Goal: Task Accomplishment & Management: Use online tool/utility

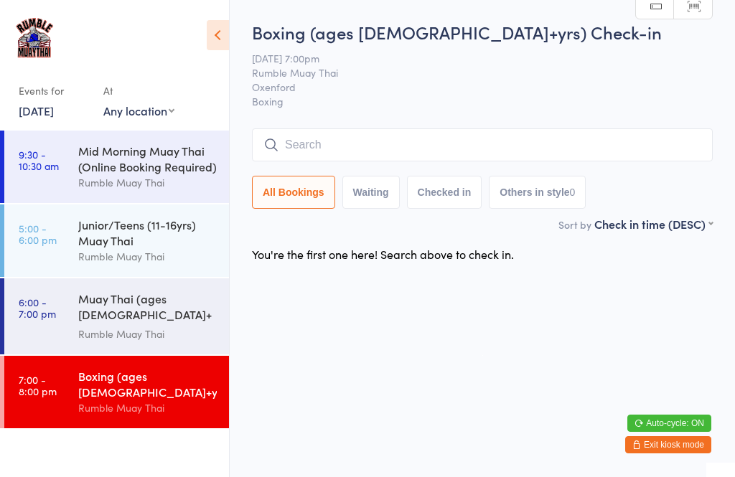
click at [51, 116] on link "[DATE]" at bounding box center [36, 111] width 35 height 16
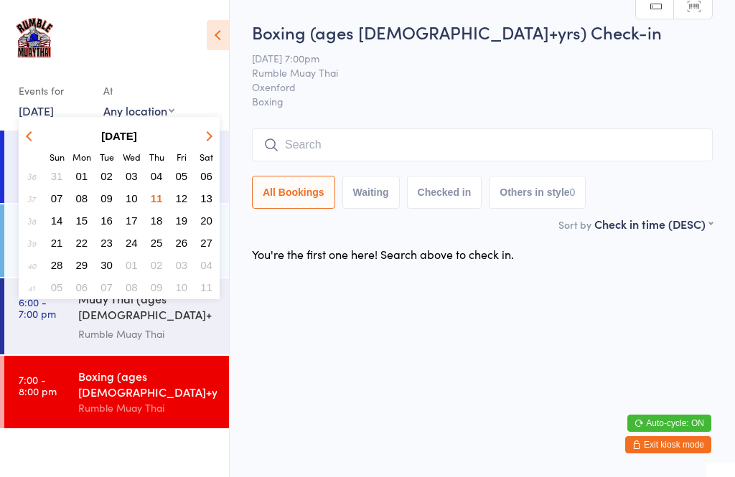
click at [182, 203] on span "12" at bounding box center [182, 198] width 12 height 12
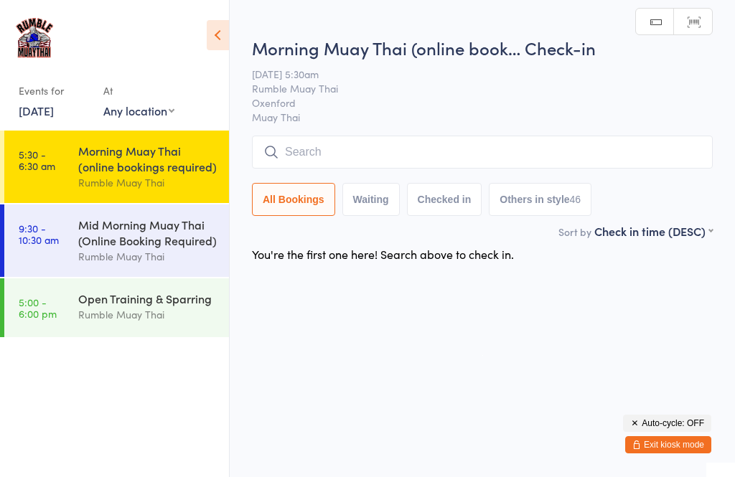
click at [39, 106] on link "[DATE]" at bounding box center [36, 111] width 35 height 16
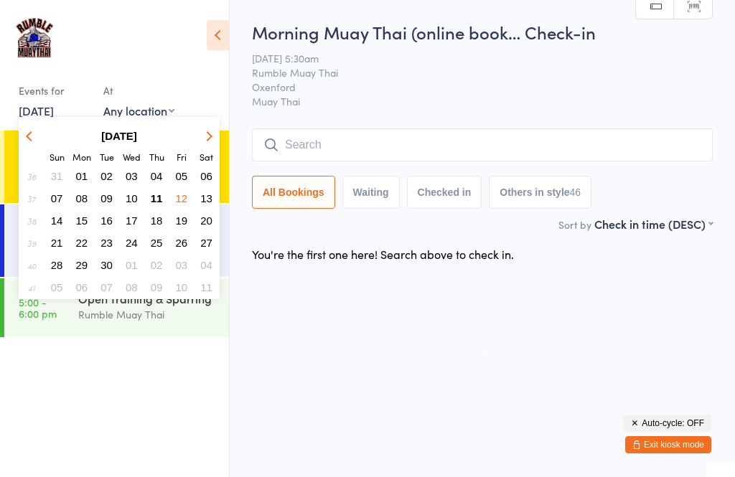
click at [154, 204] on span "11" at bounding box center [157, 198] width 12 height 12
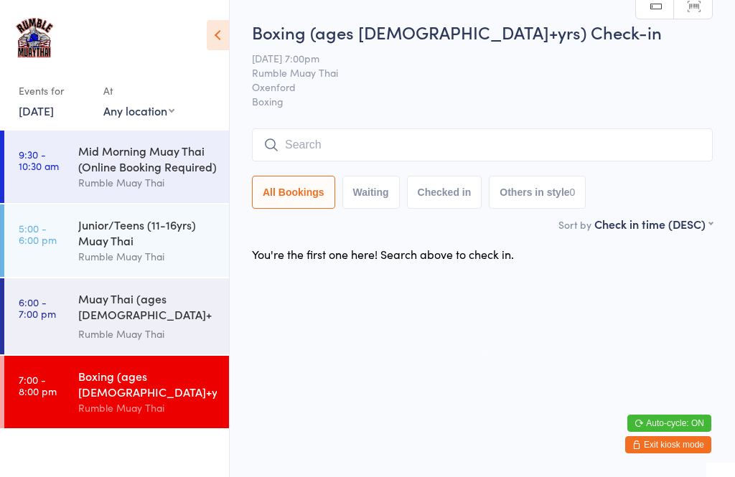
click at [327, 146] on input "search" at bounding box center [482, 144] width 461 height 33
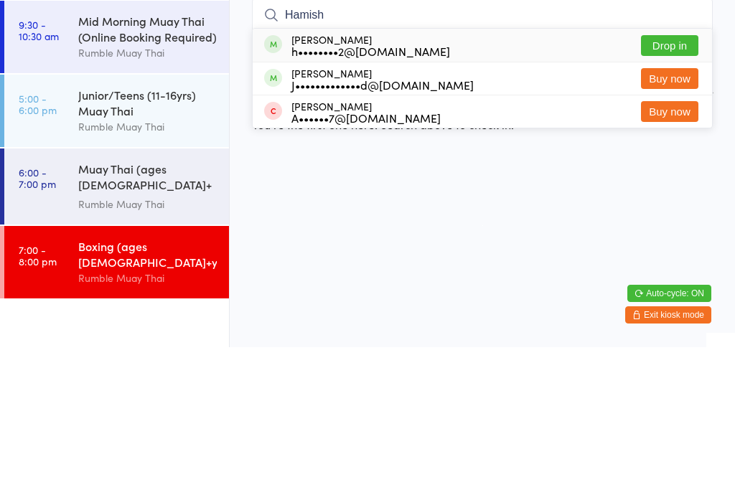
type input "Hamish"
click at [683, 165] on button "Drop in" at bounding box center [669, 175] width 57 height 21
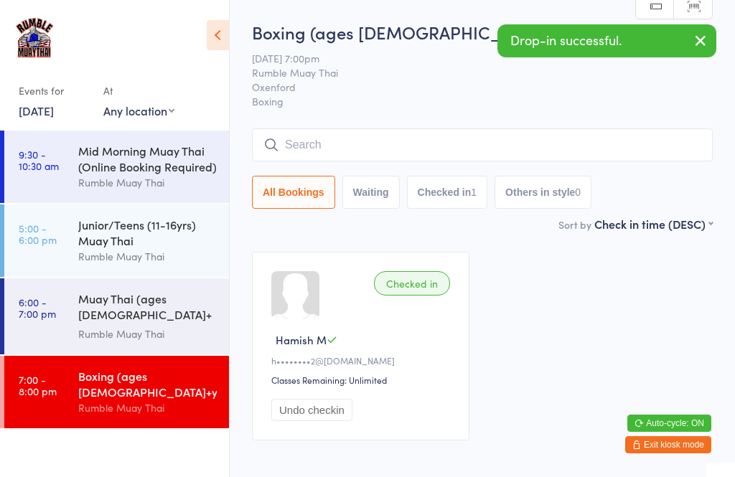
click at [340, 146] on input "search" at bounding box center [482, 144] width 461 height 33
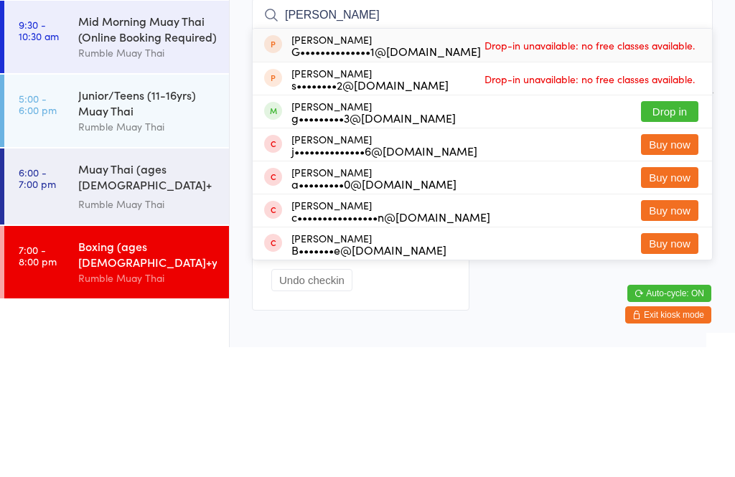
type input "[PERSON_NAME]"
click at [669, 231] on button "Drop in" at bounding box center [669, 241] width 57 height 21
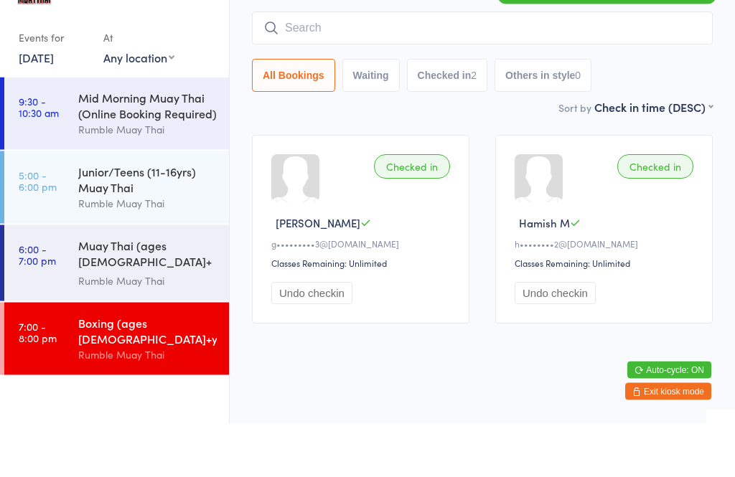
scroll to position [79, 0]
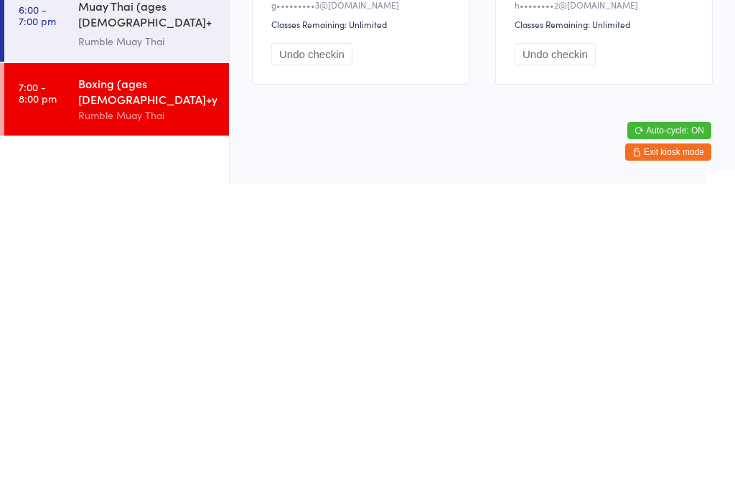
click at [162, 326] on div "Rumble Muay Thai" at bounding box center [147, 334] width 139 height 17
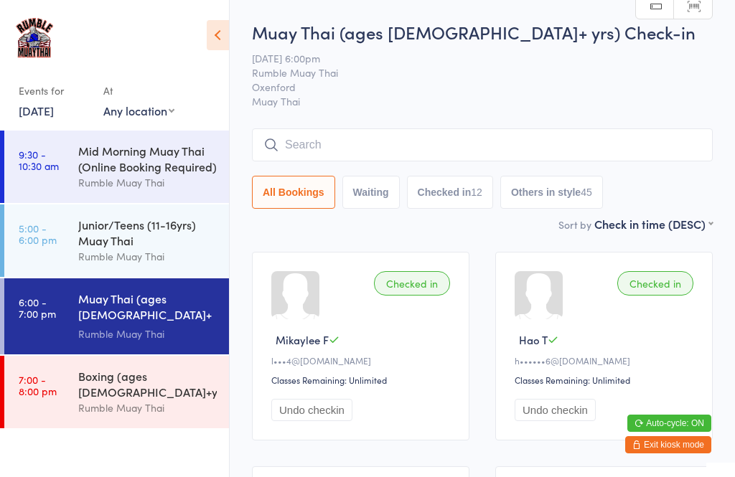
click at [146, 400] on div "Rumble Muay Thai" at bounding box center [147, 408] width 139 height 17
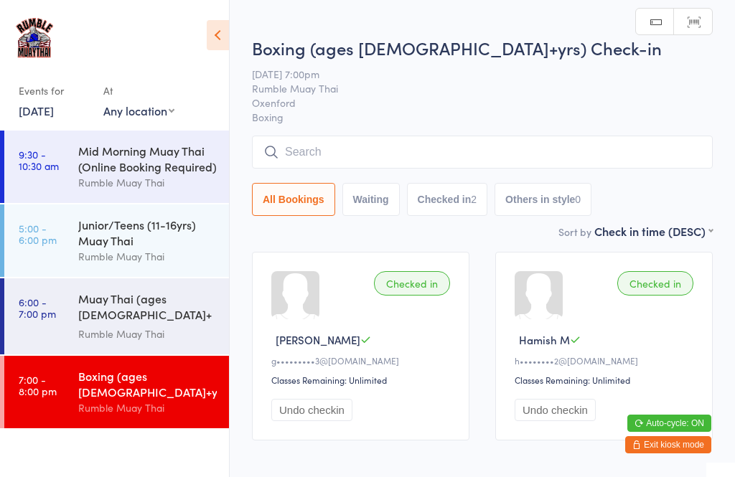
click at [335, 151] on input "search" at bounding box center [482, 152] width 461 height 33
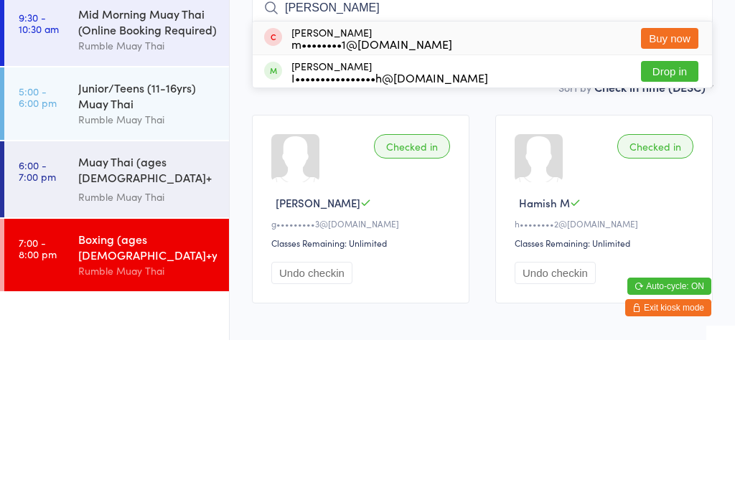
type input "[PERSON_NAME]"
click at [665, 198] on button "Drop in" at bounding box center [669, 208] width 57 height 21
